Goal: Go to known website: Go to known website

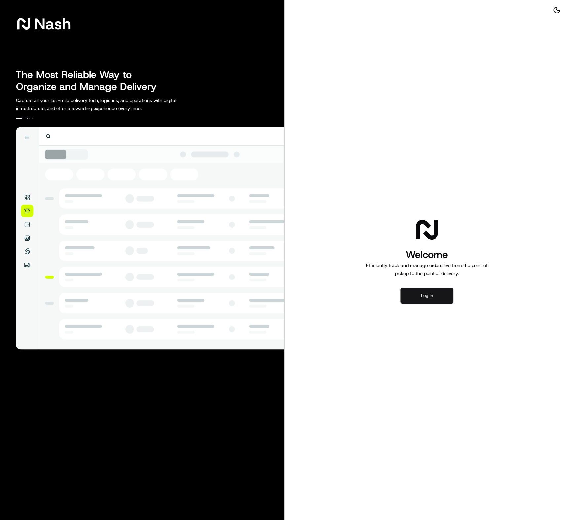
click at [440, 293] on button "Log in" at bounding box center [427, 296] width 53 height 16
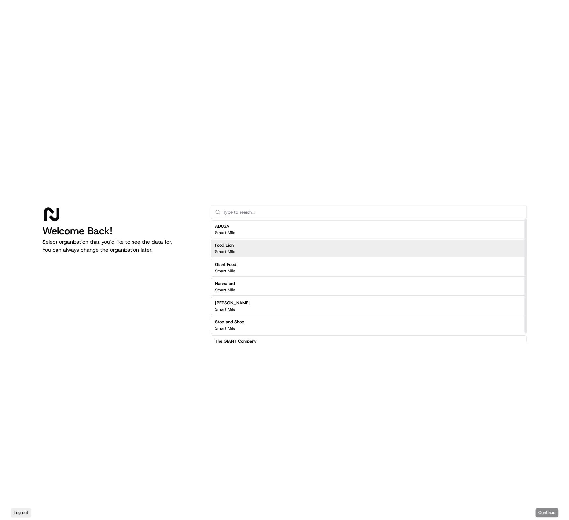
click at [285, 241] on div "Food Lion Smart Mile" at bounding box center [369, 249] width 316 height 18
click at [549, 509] on button "Continue" at bounding box center [546, 512] width 23 height 9
